Goal: Task Accomplishment & Management: Manage account settings

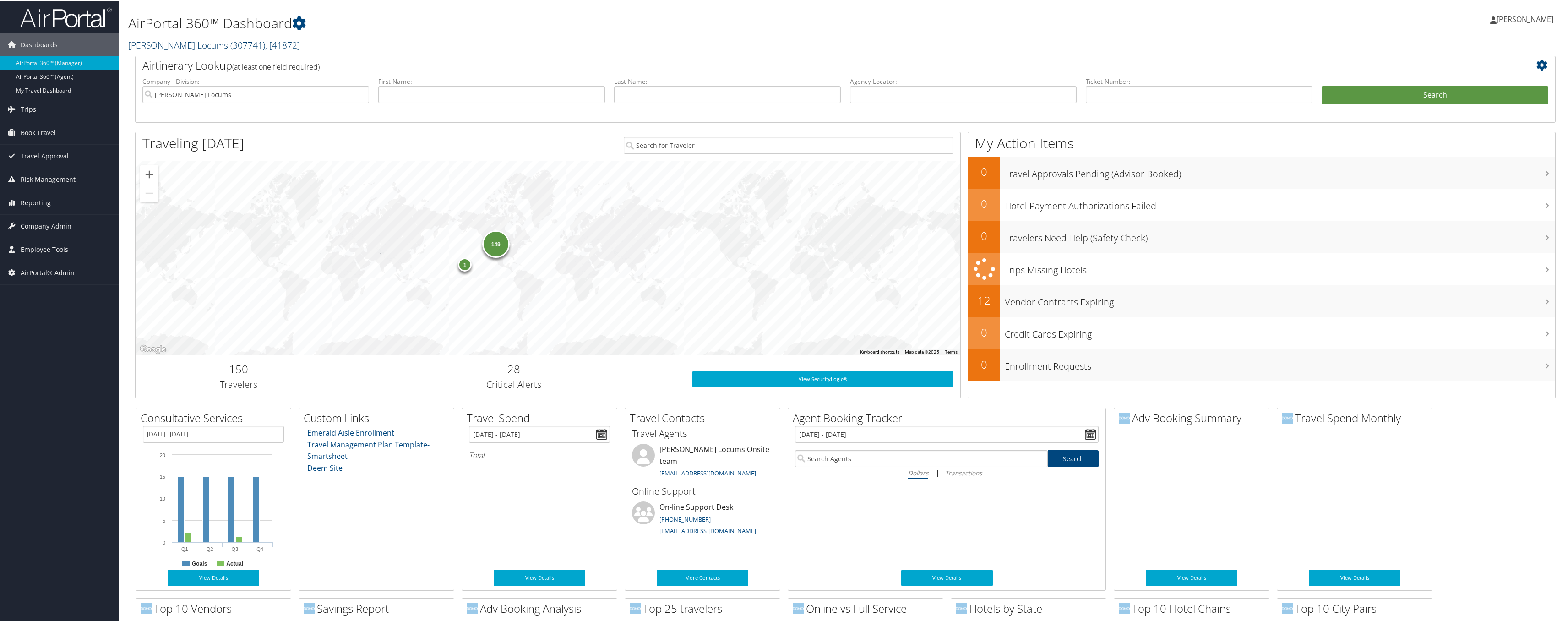
click at [265, 45] on span ", [ 41872 ]" at bounding box center [282, 44] width 35 height 12
click at [265, 44] on span ", [ 41872 ]" at bounding box center [282, 44] width 35 height 12
click at [208, 60] on input "search" at bounding box center [189, 61] width 121 height 17
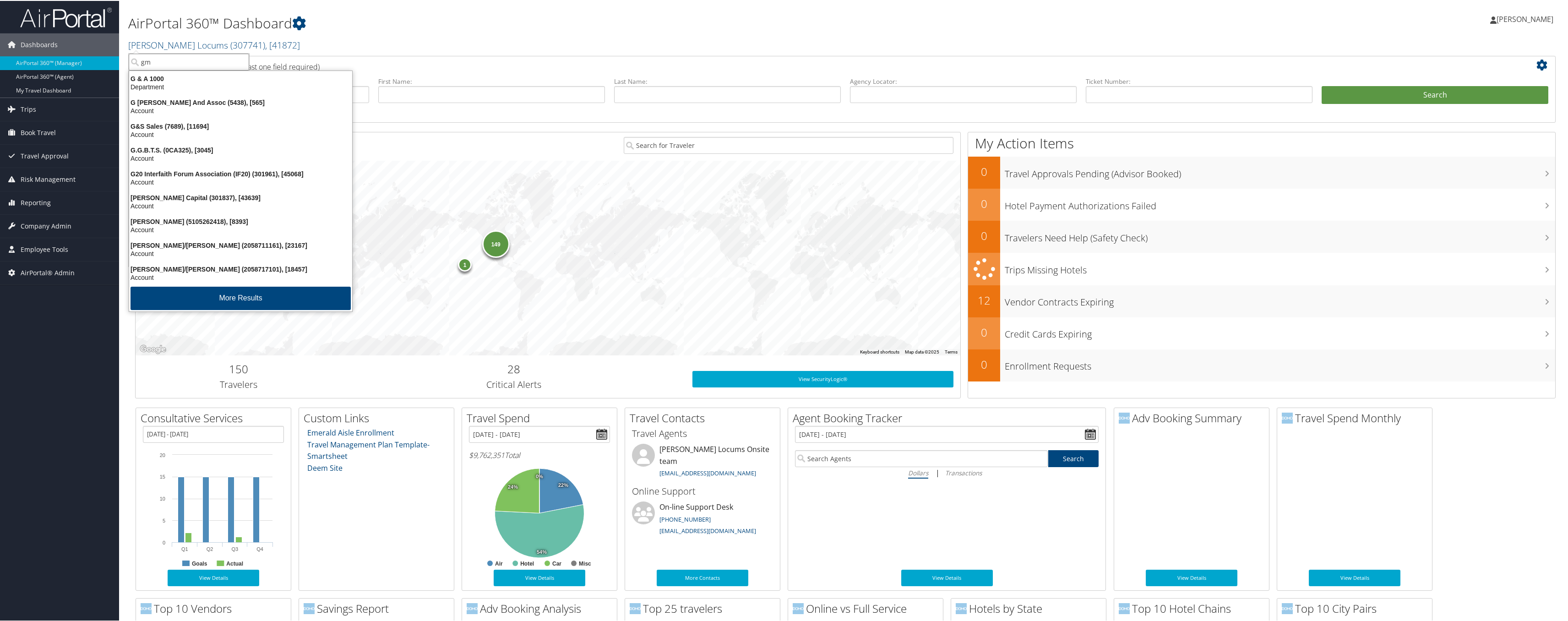
type input "gms"
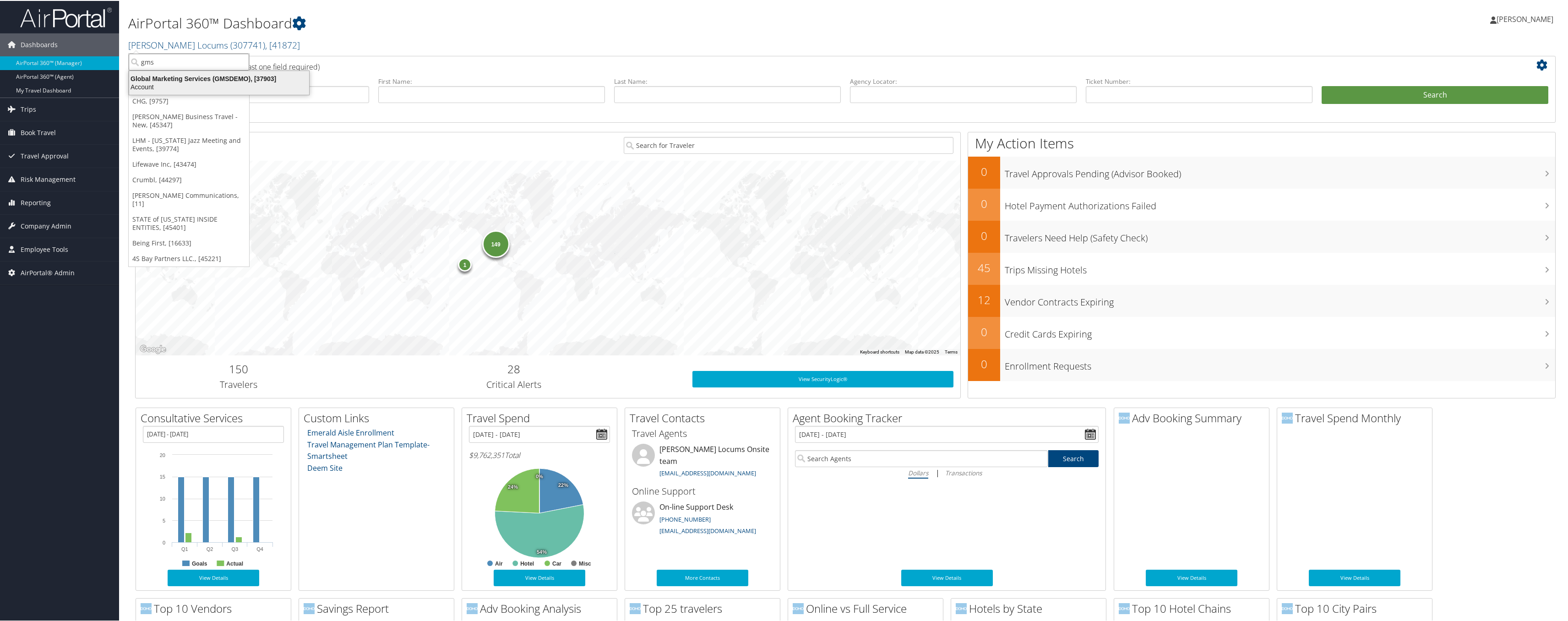
click at [268, 82] on div "Account" at bounding box center [219, 86] width 191 height 9
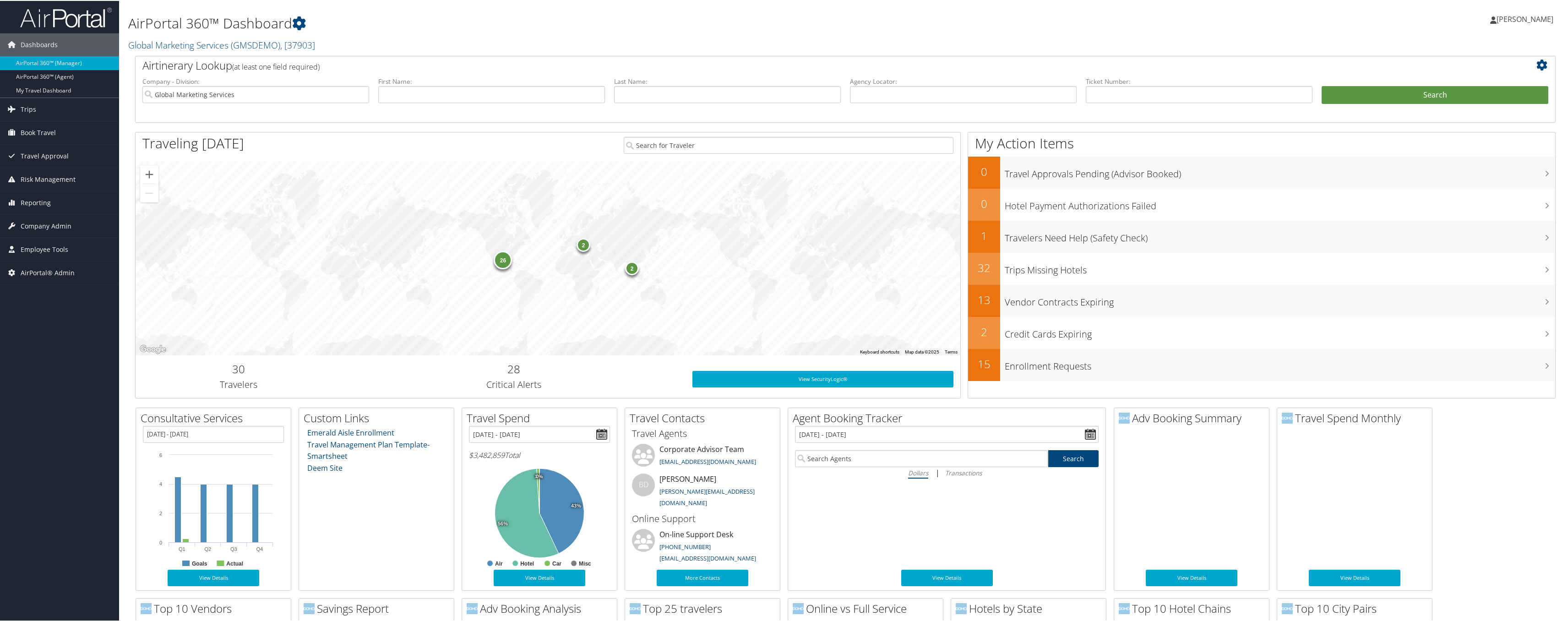
click at [759, 34] on div "AirPortal 360™ Dashboard Global Marketing Services ( GMSDEMO ) , [ 37903 ] Glob…" at bounding box center [606, 28] width 956 height 47
